Goal: Task Accomplishment & Management: Manage account settings

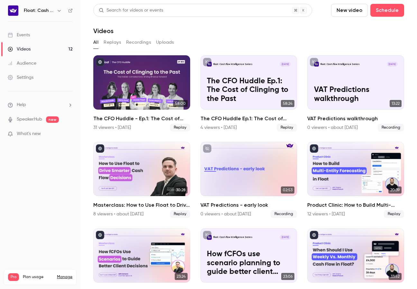
click at [163, 28] on div "Videos" at bounding box center [248, 31] width 310 height 8
click at [28, 78] on div "Settings" at bounding box center [21, 77] width 26 height 6
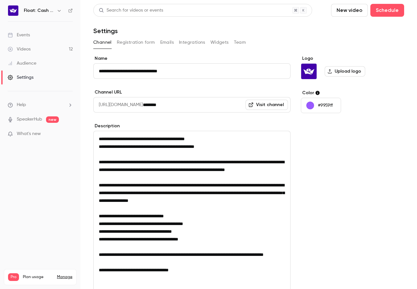
scroll to position [89, 0]
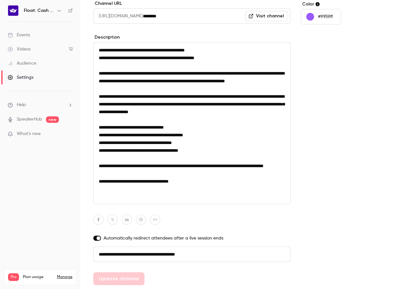
click at [22, 50] on div "Videos" at bounding box center [19, 49] width 23 height 6
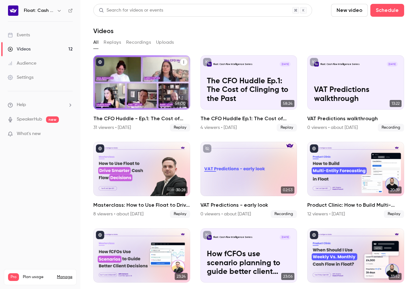
click at [151, 79] on div "The CFO Huddle - Ep.1: The Cost of Clinging to the Past" at bounding box center [141, 82] width 97 height 54
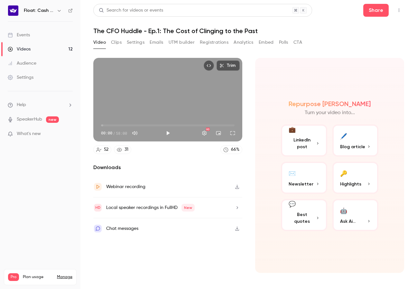
click at [156, 43] on button "Emails" at bounding box center [155, 42] width 13 height 10
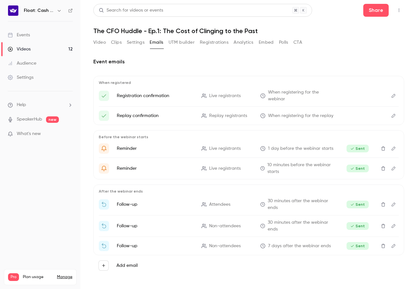
click at [27, 56] on link "Audience" at bounding box center [40, 63] width 80 height 14
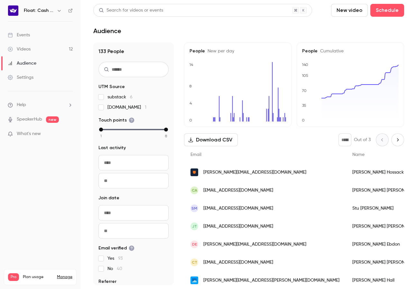
click at [27, 49] on div "Videos" at bounding box center [19, 49] width 23 height 6
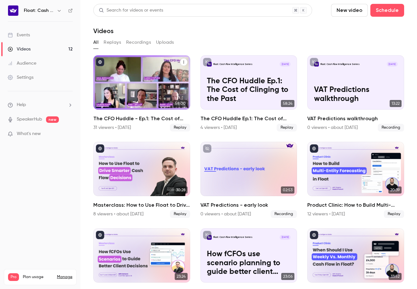
click at [135, 87] on div "The CFO Huddle - Ep.1: The Cost of Clinging to the Past" at bounding box center [141, 82] width 97 height 54
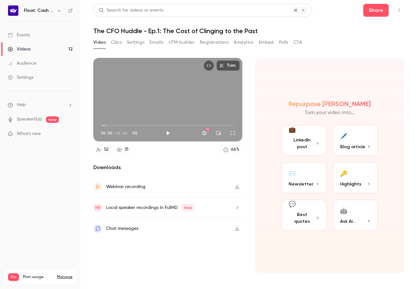
click at [209, 42] on button "Registrations" at bounding box center [214, 42] width 29 height 10
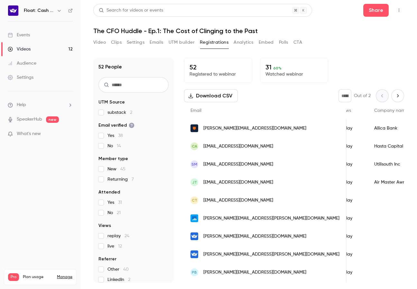
scroll to position [0, 214]
click at [217, 69] on p "52" at bounding box center [217, 67] width 57 height 8
drag, startPoint x: 302, startPoint y: 68, endPoint x: 288, endPoint y: 70, distance: 15.0
click at [302, 68] on p "31 60 %" at bounding box center [293, 67] width 57 height 8
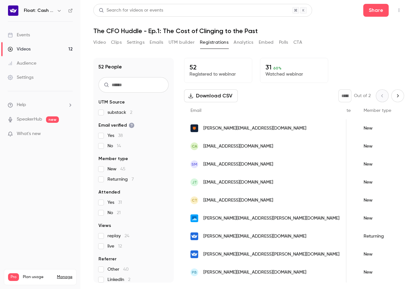
scroll to position [0, 0]
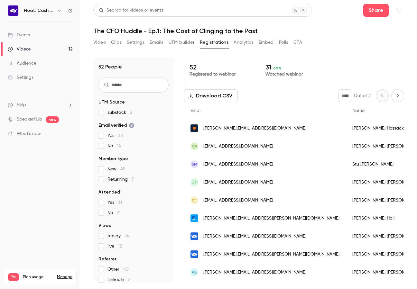
click at [143, 42] on button "Settings" at bounding box center [136, 42] width 18 height 10
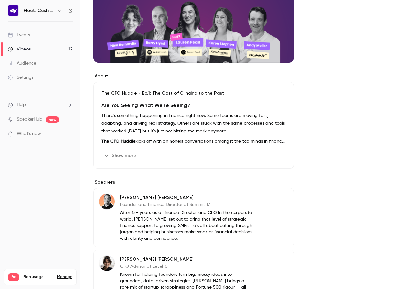
scroll to position [116, 0]
click at [32, 105] on li "Help" at bounding box center [40, 105] width 65 height 7
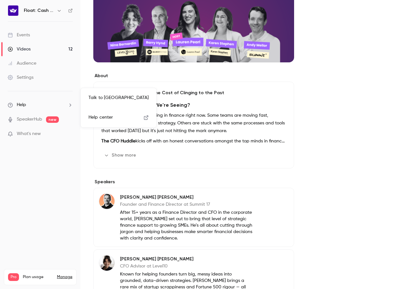
click at [15, 105] on div at bounding box center [208, 144] width 417 height 289
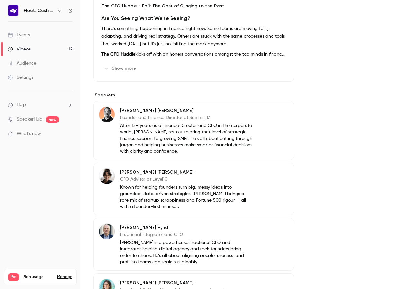
scroll to position [367, 0]
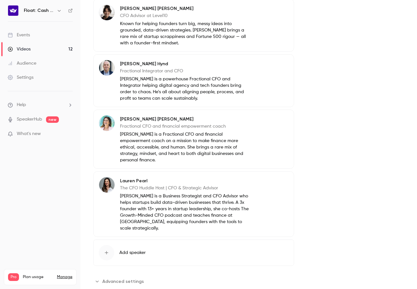
click at [114, 278] on span "Advanced settings" at bounding box center [122, 281] width 41 height 7
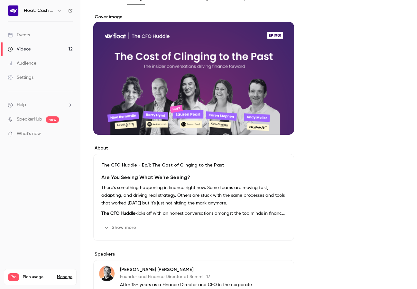
scroll to position [0, 0]
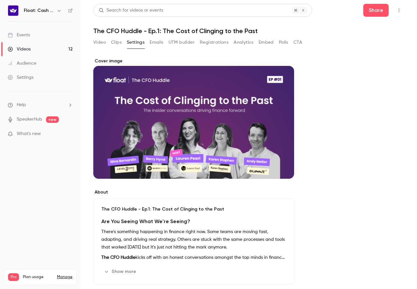
click at [212, 41] on button "Registrations" at bounding box center [214, 42] width 29 height 10
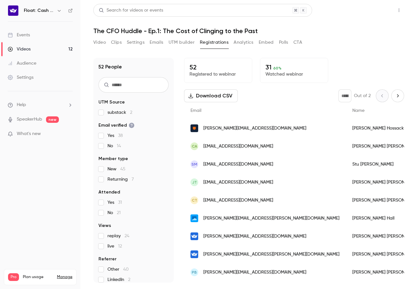
click at [376, 13] on button "Share" at bounding box center [375, 10] width 25 height 13
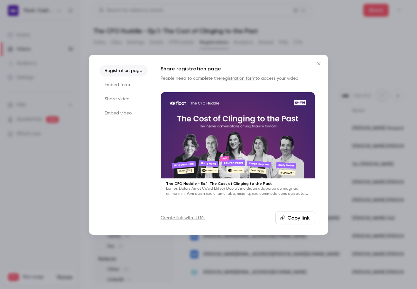
click at [121, 112] on li "Embed video" at bounding box center [123, 113] width 48 height 12
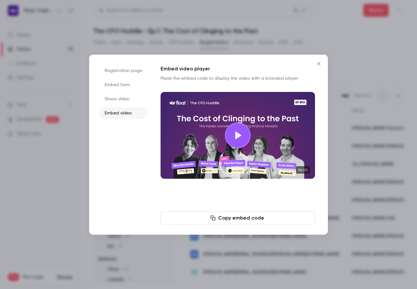
click at [121, 97] on li "Share video" at bounding box center [123, 99] width 48 height 12
click at [117, 85] on li "Embed form" at bounding box center [123, 85] width 48 height 12
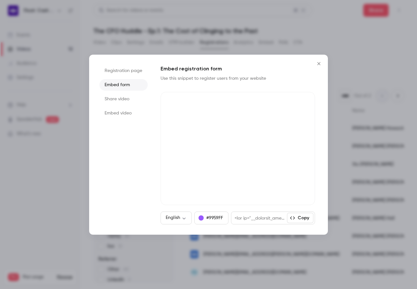
click at [119, 113] on li "Embed video" at bounding box center [123, 113] width 48 height 12
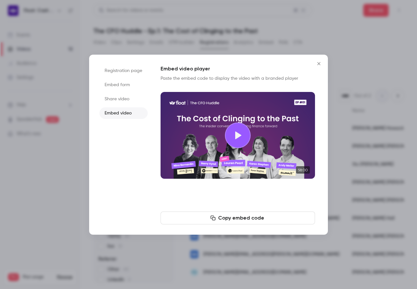
click at [121, 72] on li "Registration page" at bounding box center [123, 71] width 48 height 12
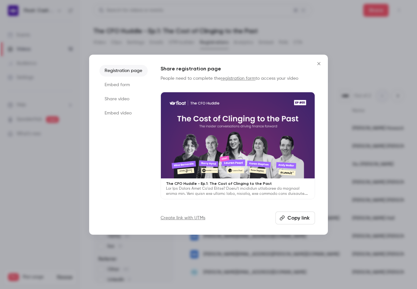
click at [282, 220] on icon "button" at bounding box center [281, 217] width 5 height 5
click at [318, 64] on icon "Close" at bounding box center [319, 63] width 8 height 5
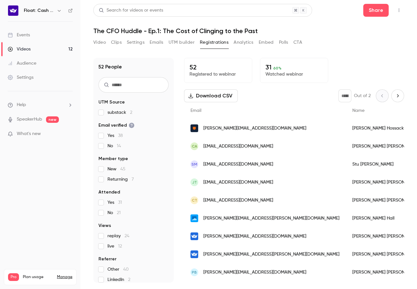
click at [160, 44] on button "Emails" at bounding box center [155, 42] width 13 height 10
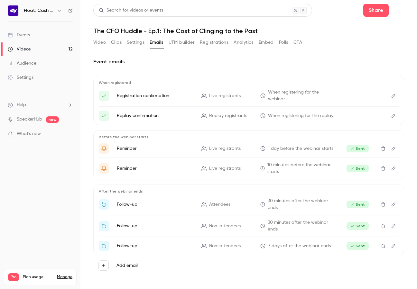
click at [140, 44] on button "Settings" at bounding box center [136, 42] width 18 height 10
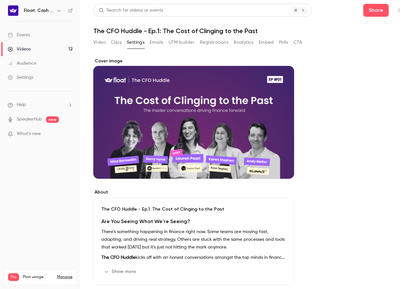
click at [117, 43] on button "Clips" at bounding box center [116, 42] width 11 height 10
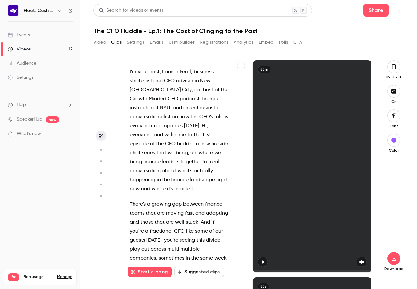
click at [135, 44] on button "Settings" at bounding box center [136, 42] width 18 height 10
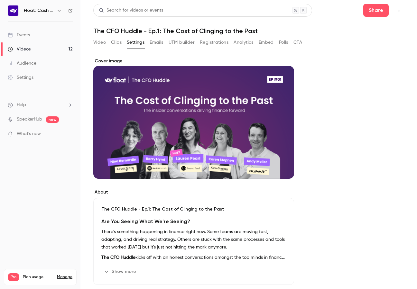
click at [204, 41] on button "Registrations" at bounding box center [214, 42] width 29 height 10
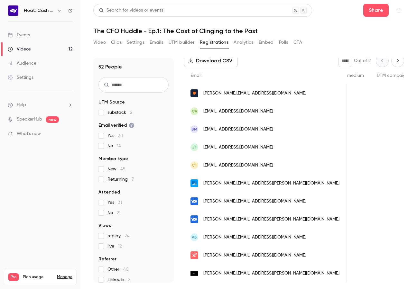
scroll to position [0, 492]
